Goal: Task Accomplishment & Management: Manage account settings

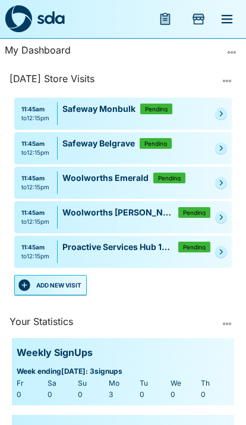
click at [217, 247] on link at bounding box center [222, 252] width 12 height 12
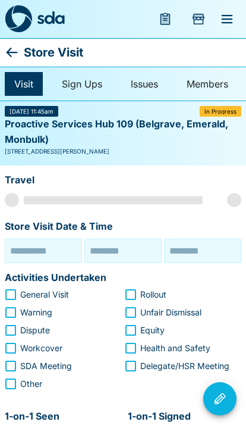
type input "**********"
type input "********"
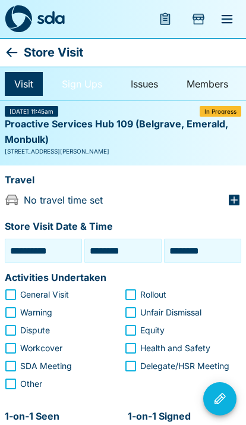
click at [82, 85] on link "Sign Ups" at bounding box center [82, 84] width 60 height 24
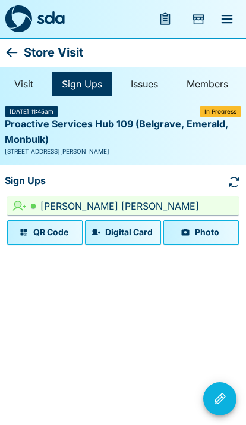
click at [10, 40] on div "Store Visit" at bounding box center [123, 52] width 246 height 29
click at [14, 46] on icon at bounding box center [12, 52] width 14 height 14
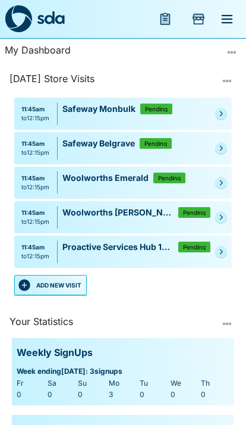
click at [70, 277] on button "ADD NEW VISIT" at bounding box center [50, 285] width 73 height 20
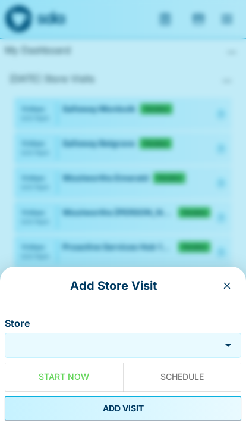
click at [103, 345] on input "Store" at bounding box center [113, 346] width 210 height 14
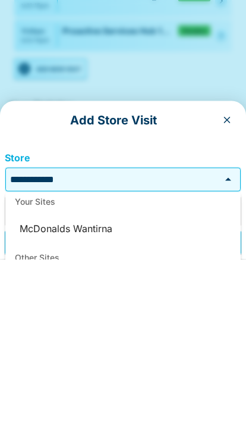
scroll to position [12, 0]
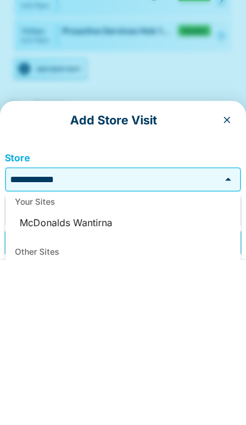
click at [39, 354] on div "Your Sites" at bounding box center [123, 368] width 236 height 29
click at [58, 375] on li "McDonalds Wantirna" at bounding box center [123, 389] width 236 height 29
type input "**********"
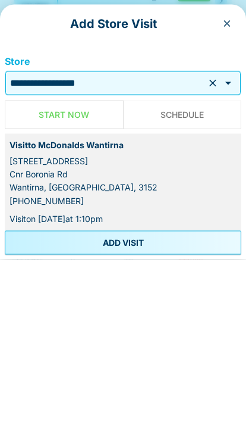
click at [55, 397] on button "ADD VISIT" at bounding box center [123, 409] width 237 height 24
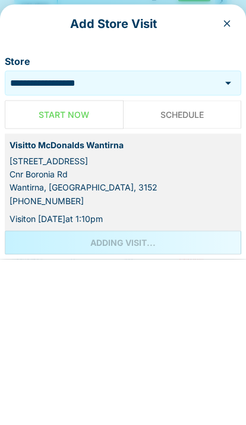
scroll to position [216, 0]
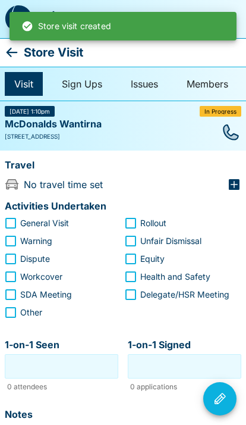
click at [9, 40] on div "Store Visit" at bounding box center [123, 52] width 246 height 29
click at [8, 48] on icon at bounding box center [12, 52] width 14 height 14
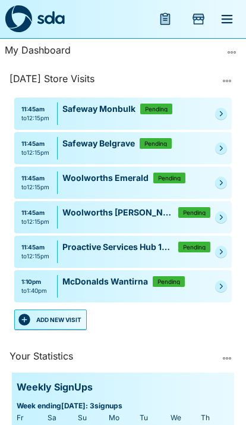
click at [85, 316] on button "ADD NEW VISIT" at bounding box center [50, 320] width 73 height 20
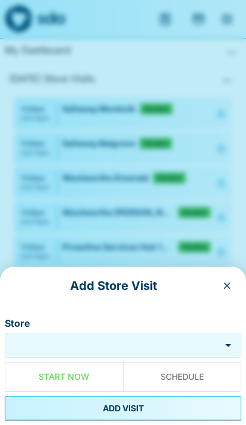
click at [96, 341] on input "Store" at bounding box center [113, 346] width 210 height 14
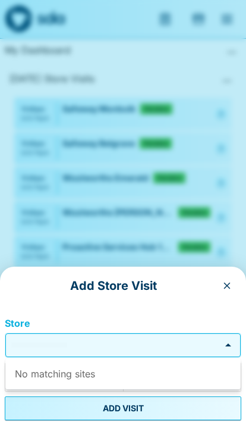
scroll to position [51, 0]
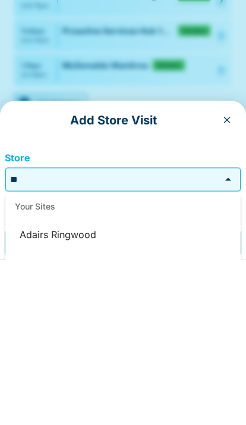
type input "*"
click at [35, 387] on li "McDonalds Boronia" at bounding box center [123, 401] width 236 height 29
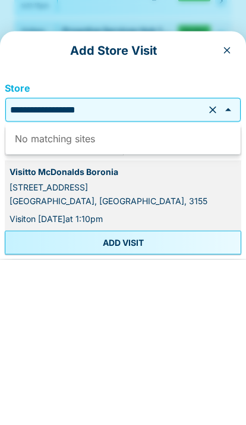
type input "**********"
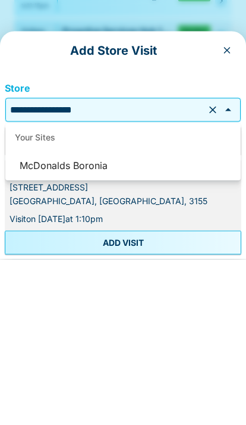
click at [42, 397] on button "ADD VISIT" at bounding box center [123, 409] width 237 height 24
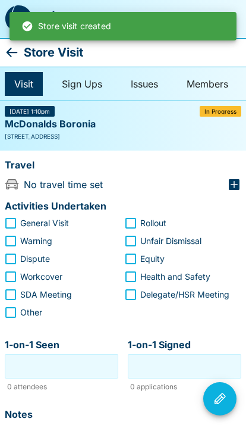
click at [16, 50] on icon at bounding box center [12, 52] width 14 height 14
